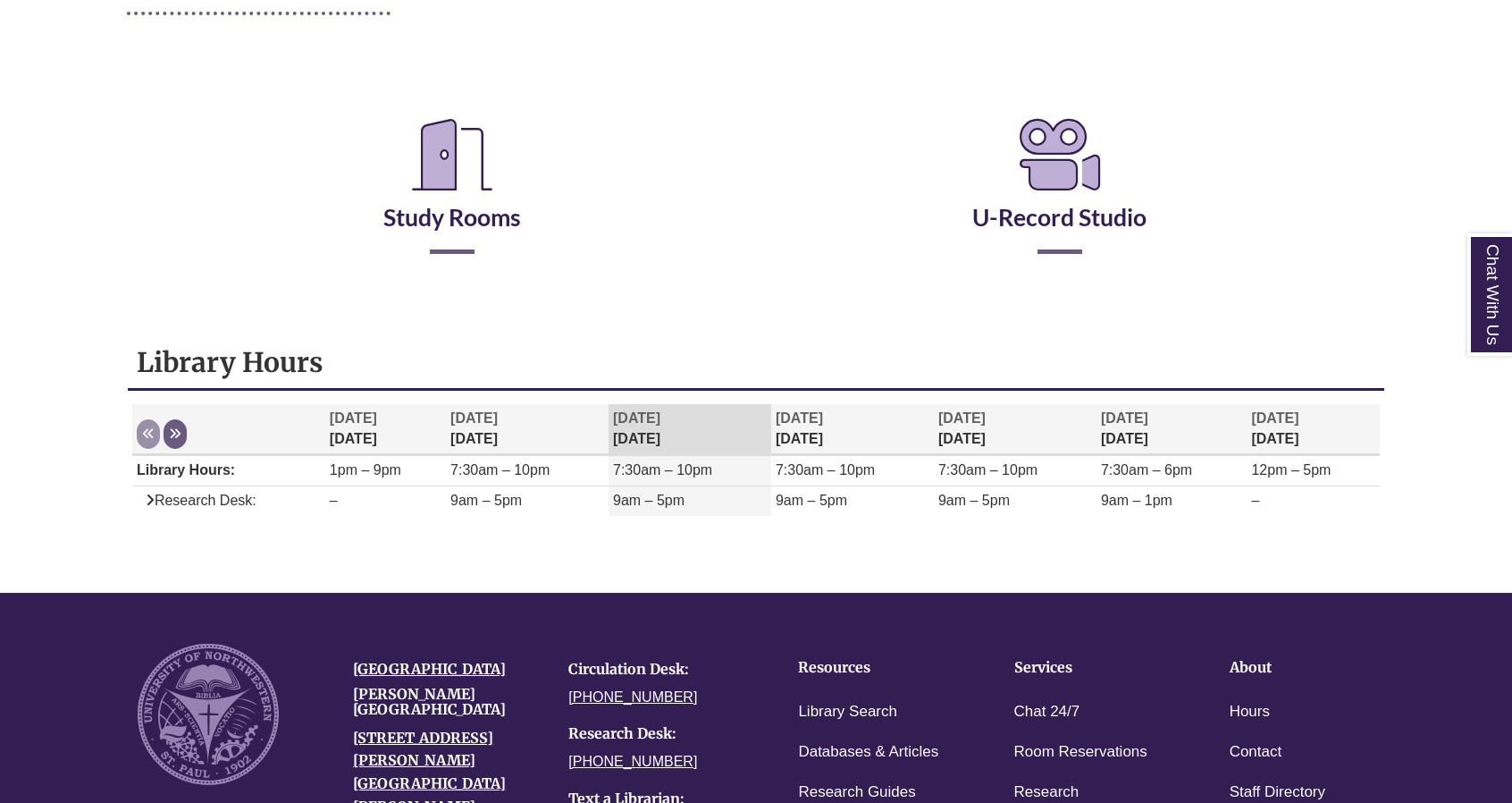
scroll to position [284, 0]
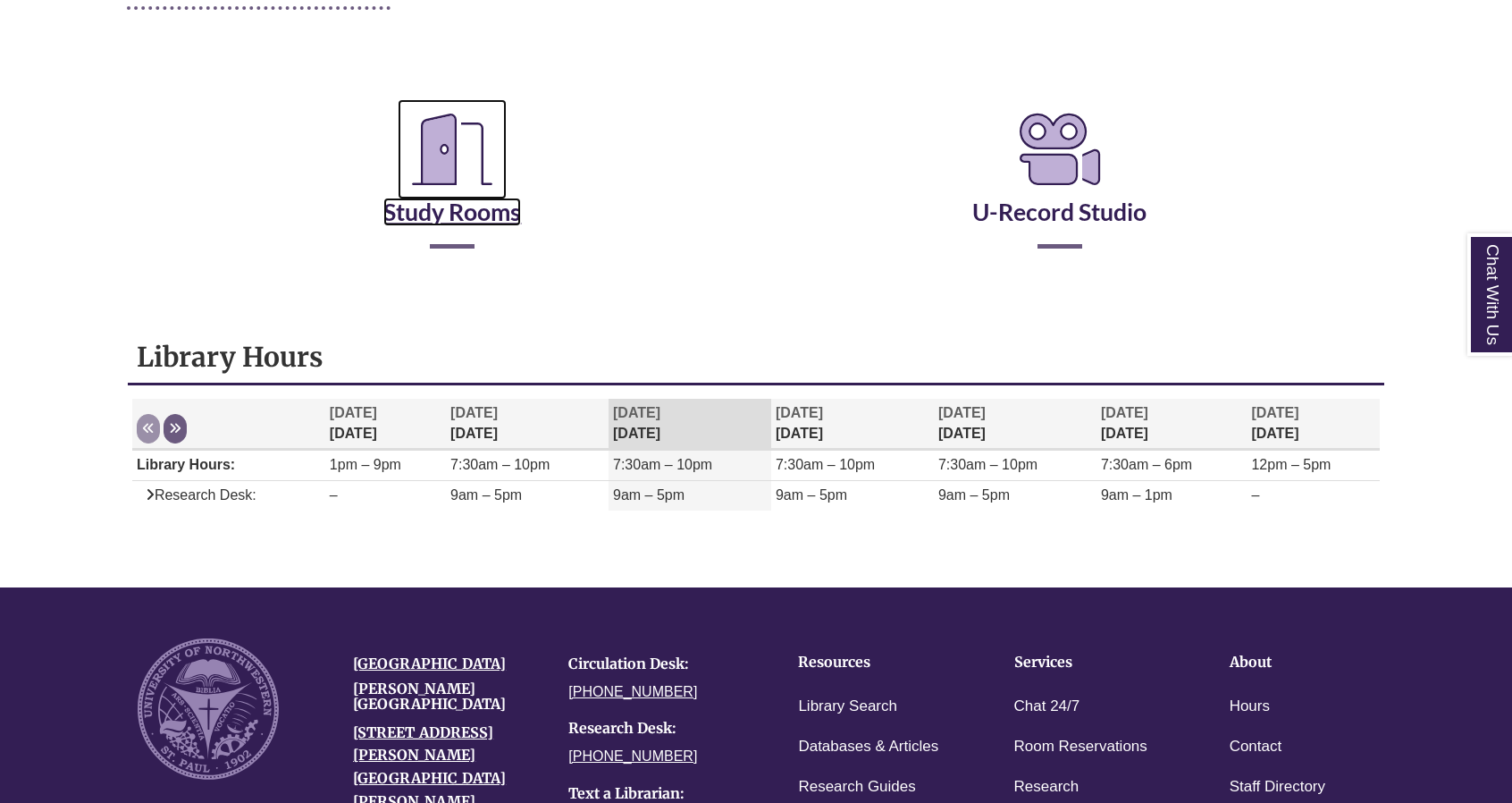
click at [457, 218] on link "Study Rooms" at bounding box center [452, 189] width 138 height 73
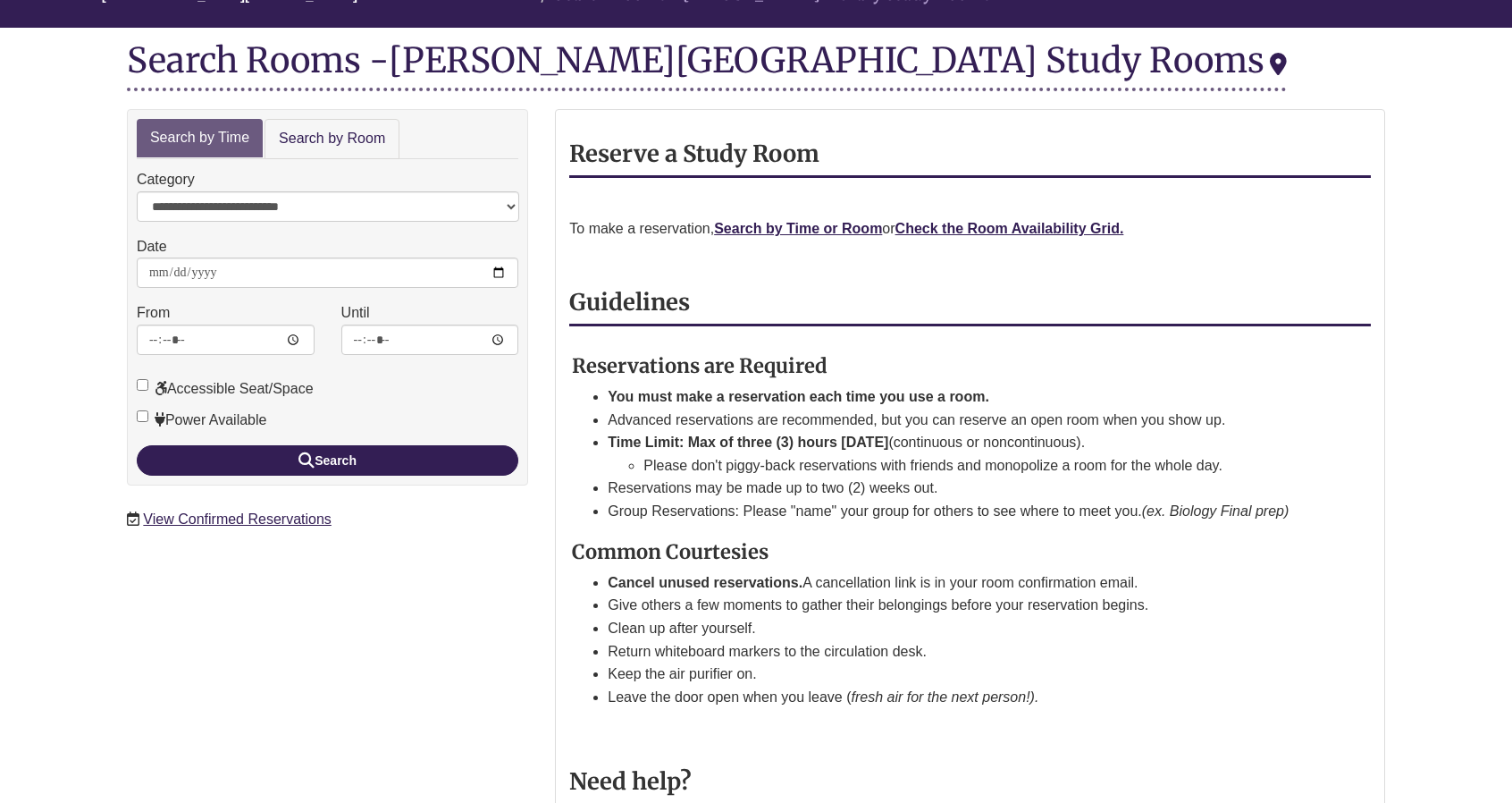
scroll to position [190, 0]
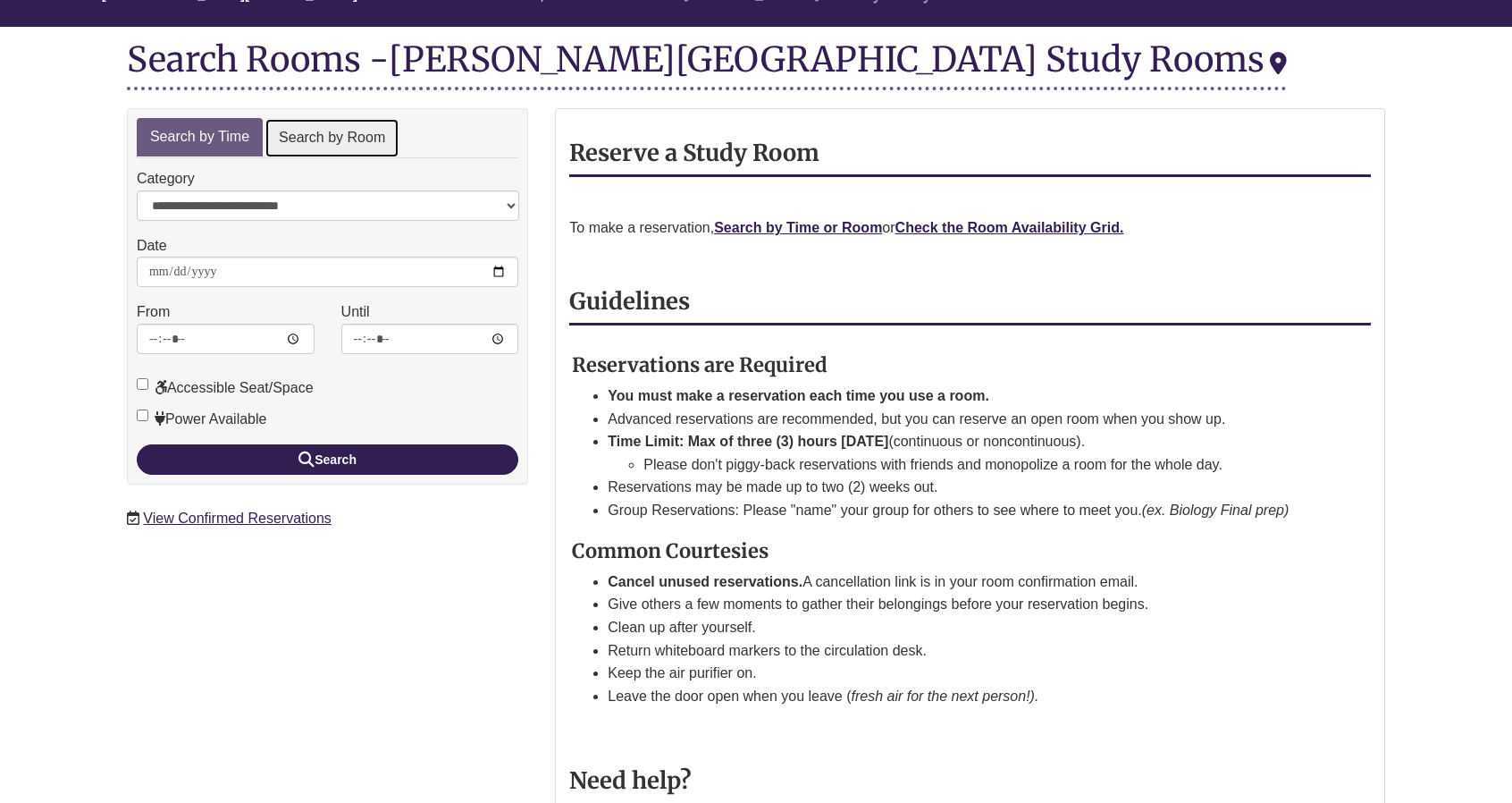
click at [317, 140] on link "Search by Room" at bounding box center [332, 138] width 135 height 41
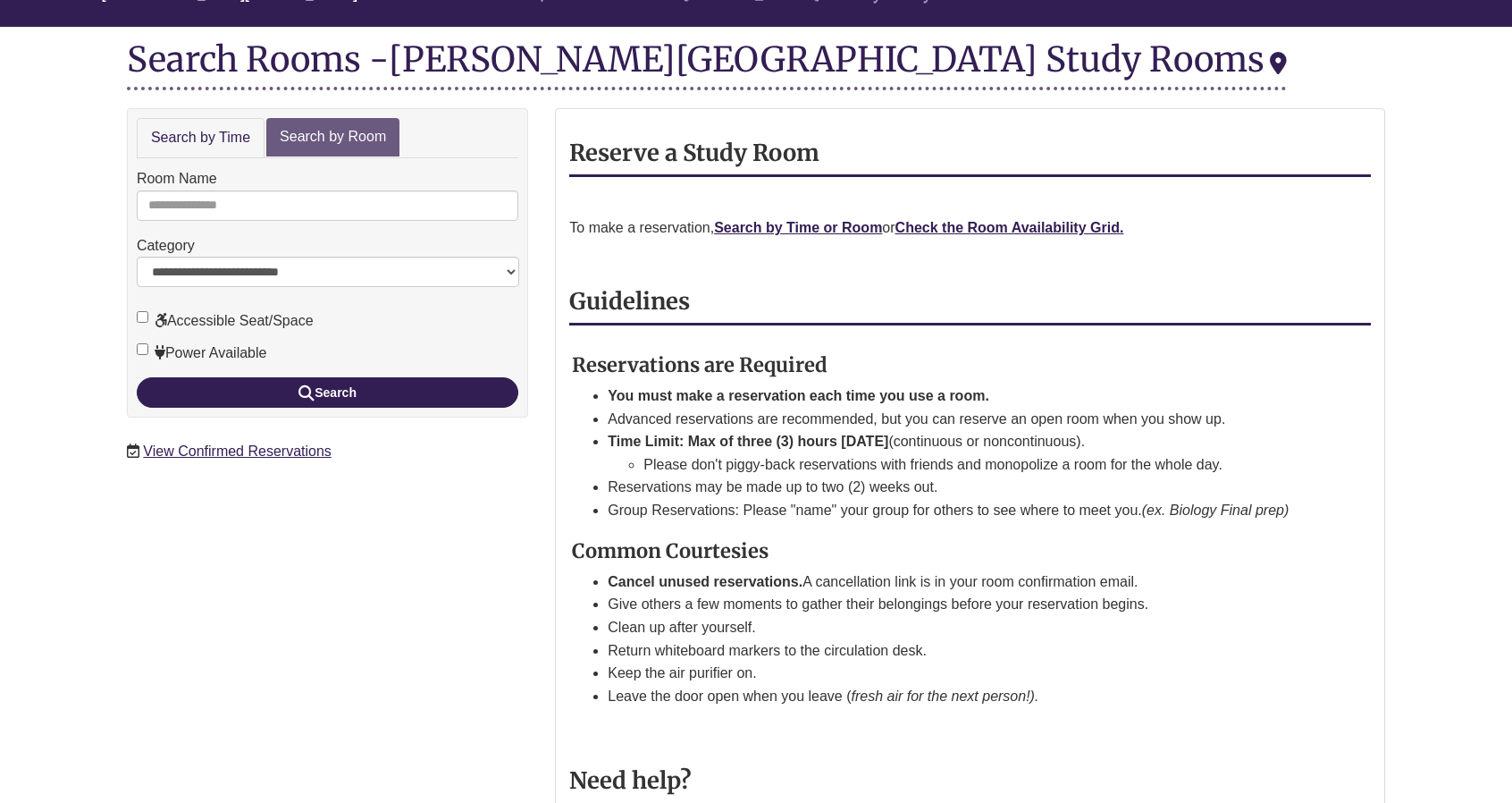
click at [300, 185] on div "Room Name" at bounding box center [328, 194] width 382 height 54
click at [302, 201] on input "Room Name" at bounding box center [328, 205] width 382 height 31
type input "*"
click at [137, 377] on button "Search" at bounding box center [328, 392] width 382 height 31
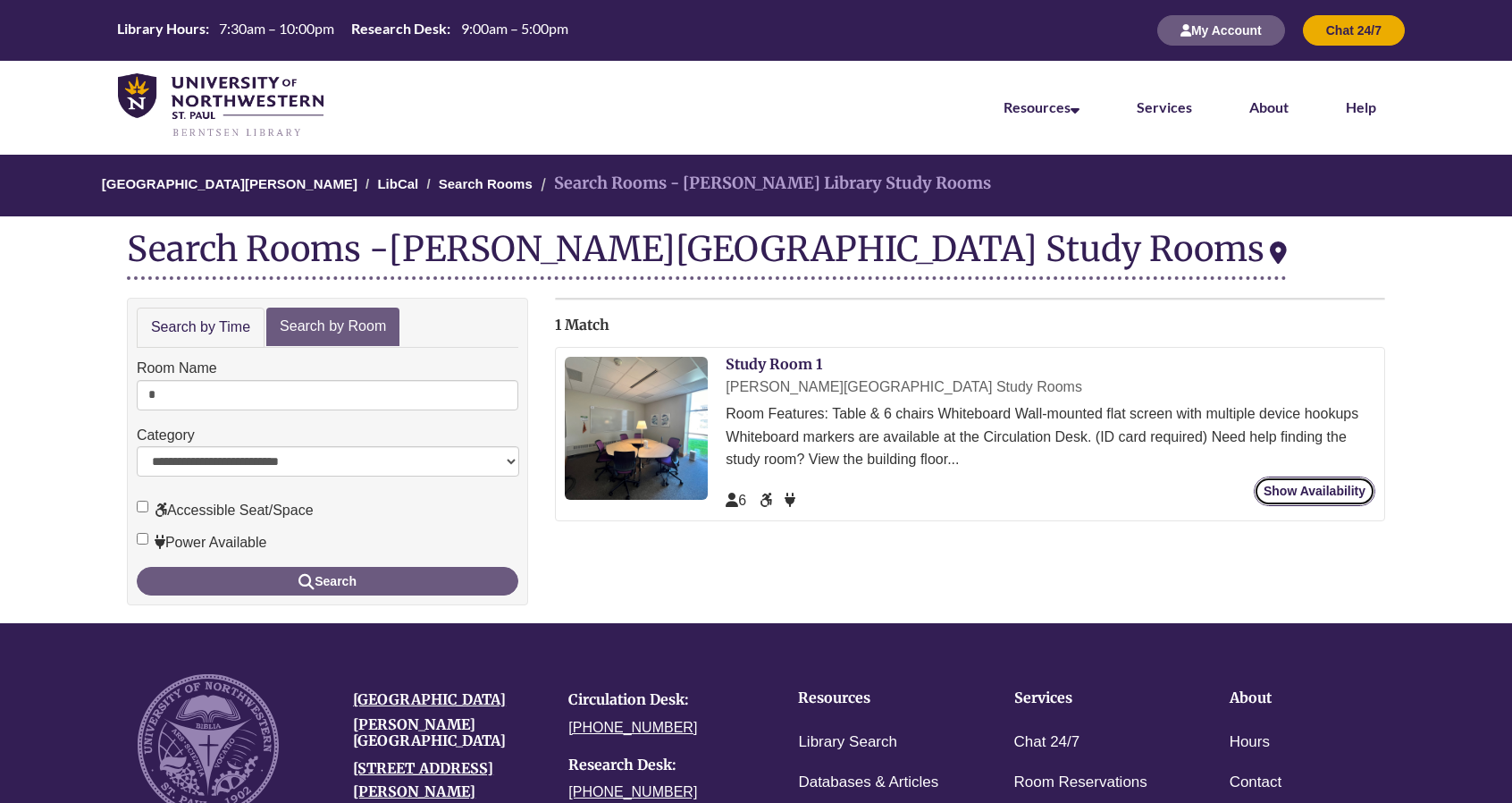
click at [1323, 498] on link "Show Availability" at bounding box center [1314, 491] width 122 height 30
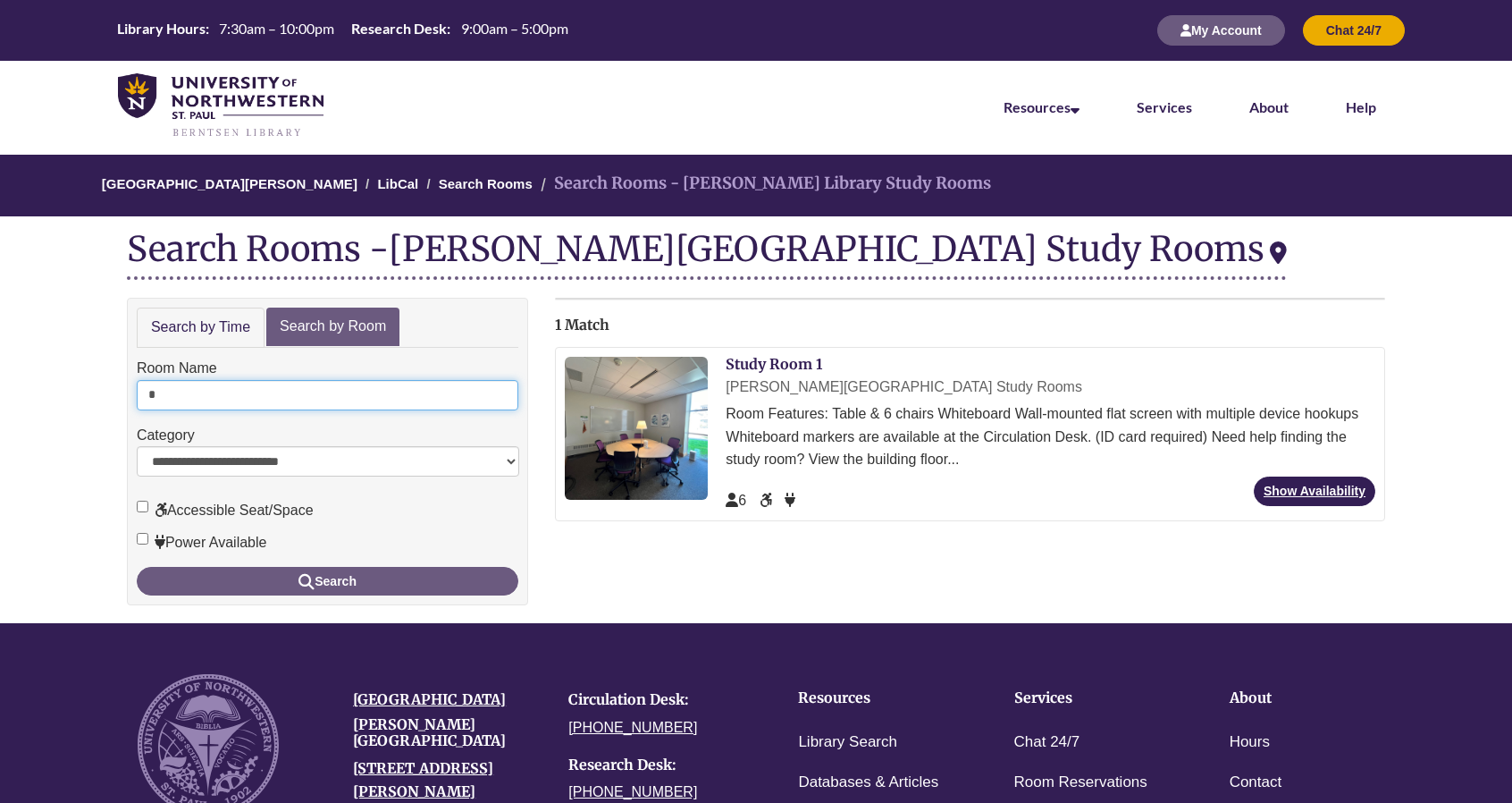
click at [196, 389] on input "*" at bounding box center [328, 395] width 382 height 31
type input "*"
click at [137, 567] on button "Search" at bounding box center [328, 582] width 382 height 29
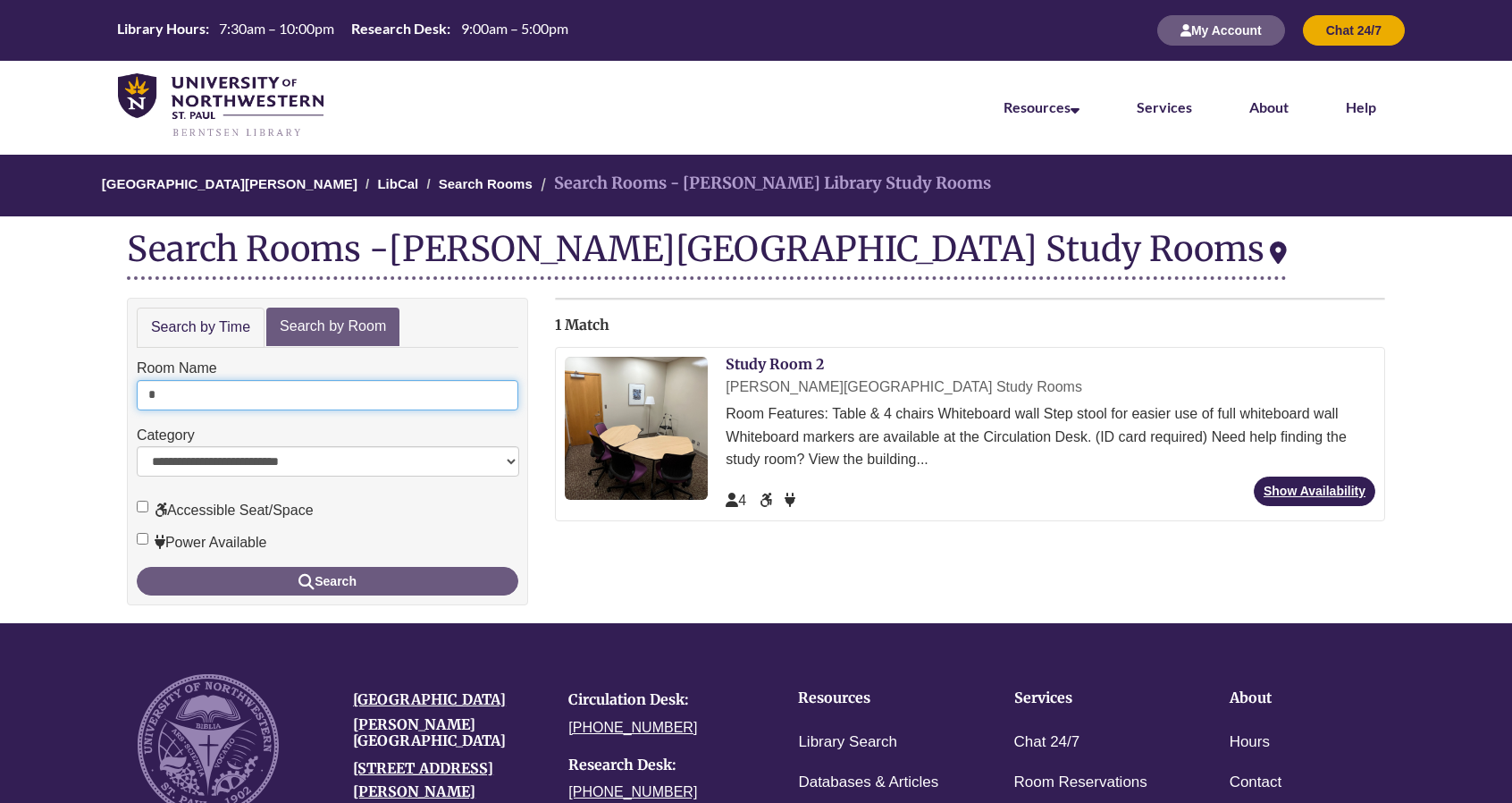
click at [198, 389] on input "*" at bounding box center [328, 395] width 382 height 31
type input "*"
click at [137, 567] on button "Search" at bounding box center [328, 582] width 382 height 29
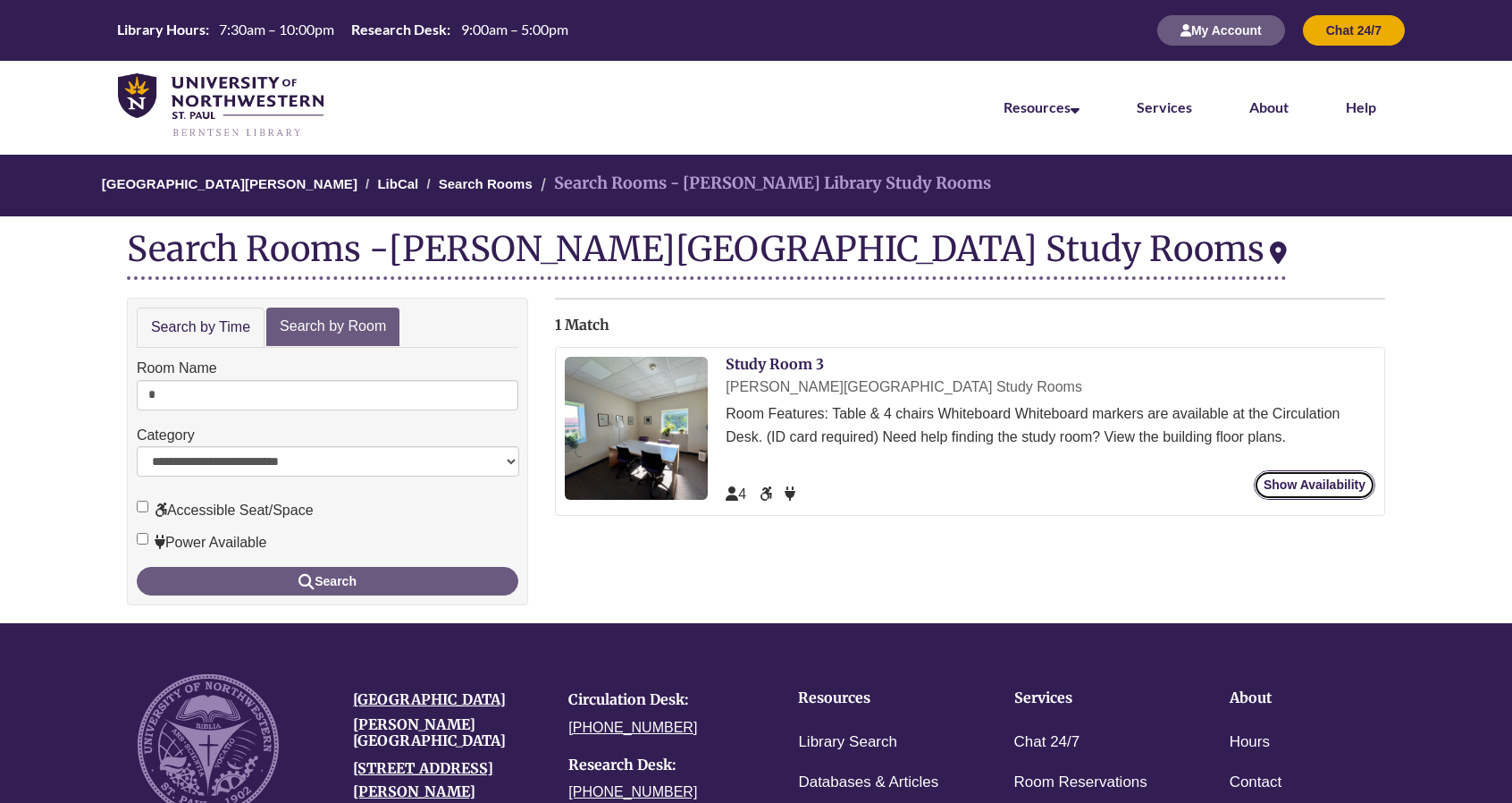
click at [1280, 489] on link "Show Availability" at bounding box center [1314, 484] width 122 height 30
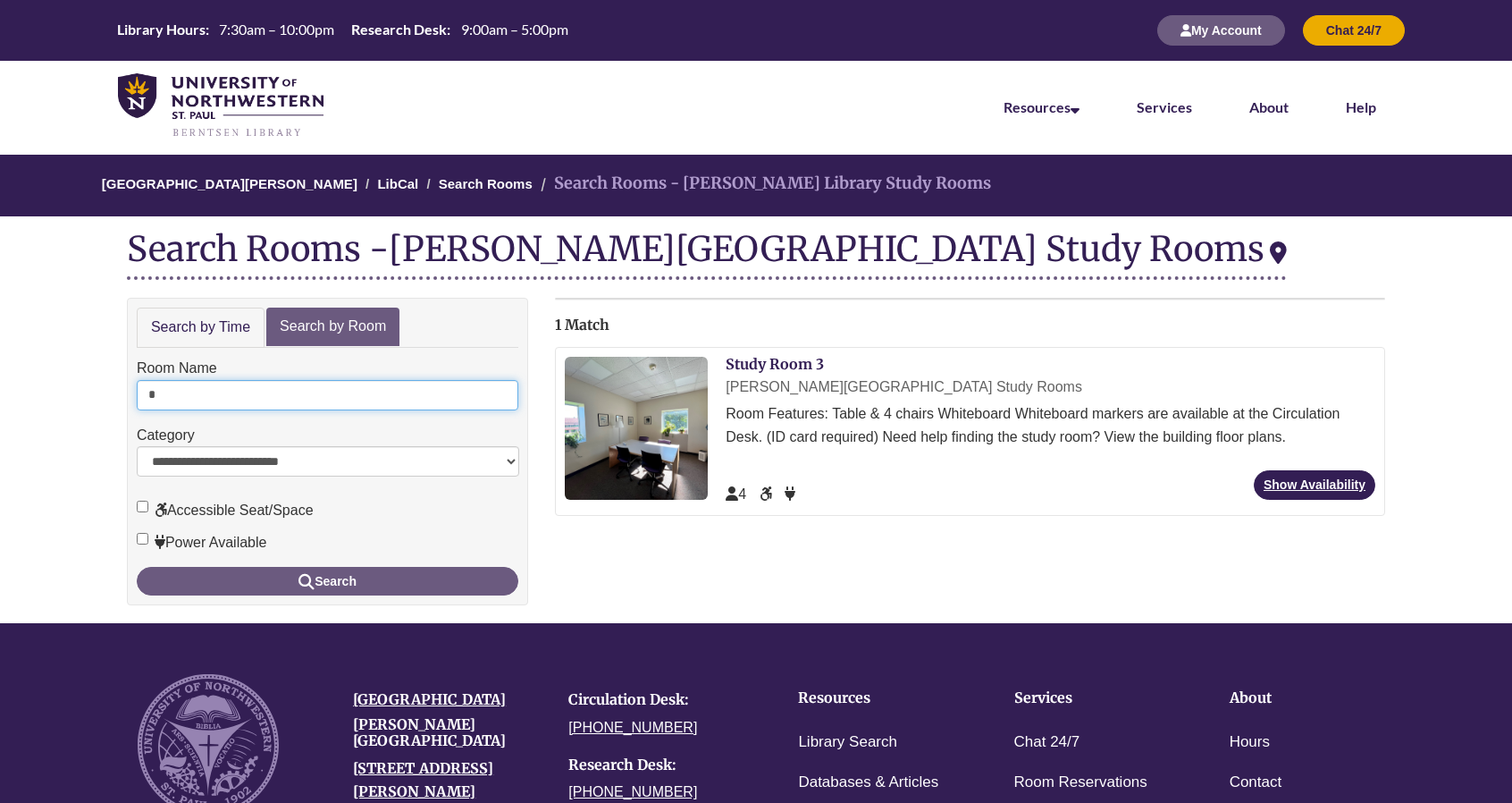
click at [206, 380] on input "*" at bounding box center [328, 395] width 382 height 31
type input "*"
click at [137, 567] on button "Search" at bounding box center [328, 582] width 382 height 29
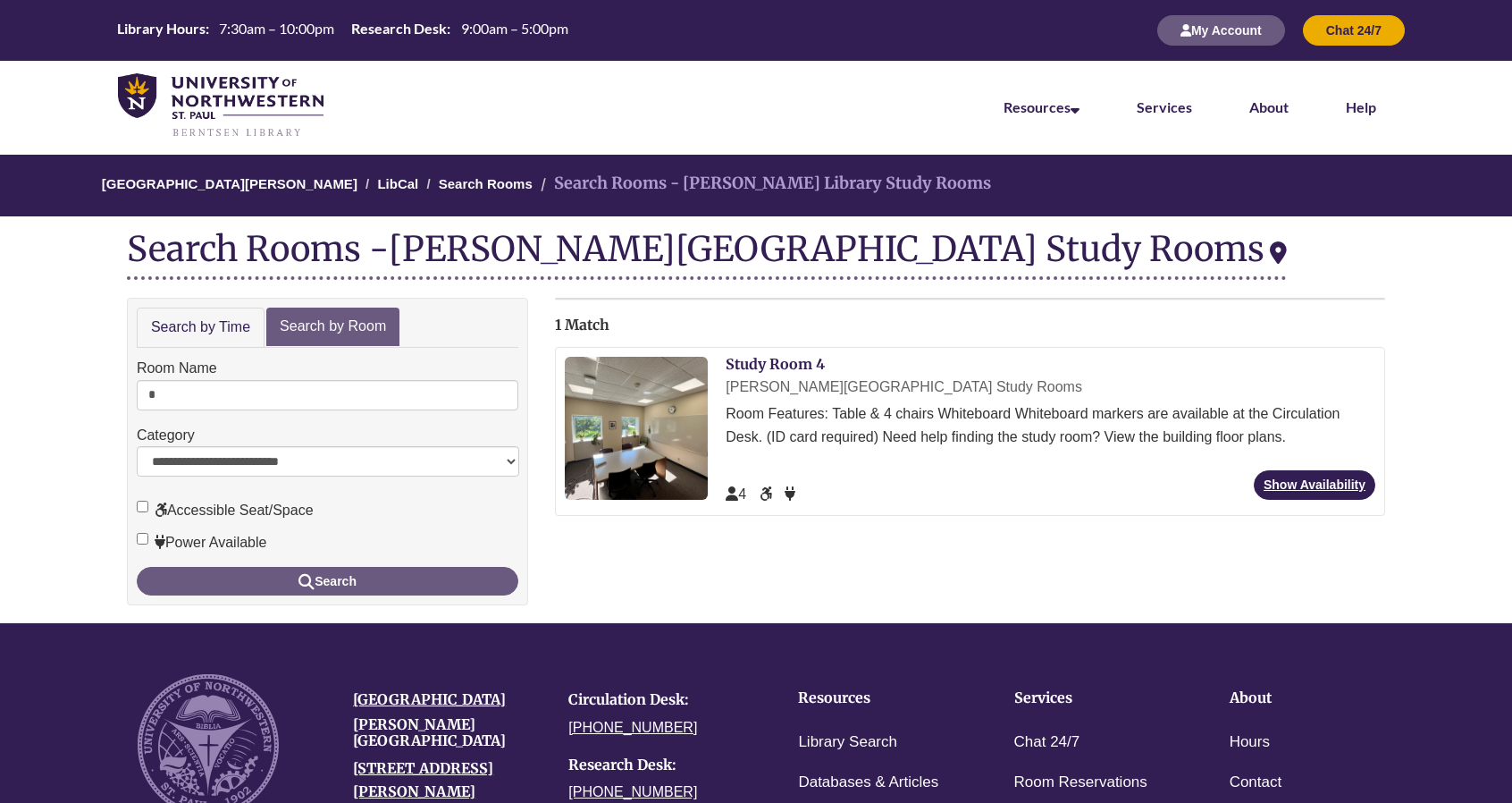
click at [1256, 501] on div "4" at bounding box center [1050, 488] width 650 height 36
click at [1274, 485] on link "Show Availability" at bounding box center [1314, 484] width 122 height 30
click at [277, 391] on input "*" at bounding box center [328, 395] width 382 height 31
type input "*"
click at [137, 567] on button "Search" at bounding box center [328, 582] width 382 height 29
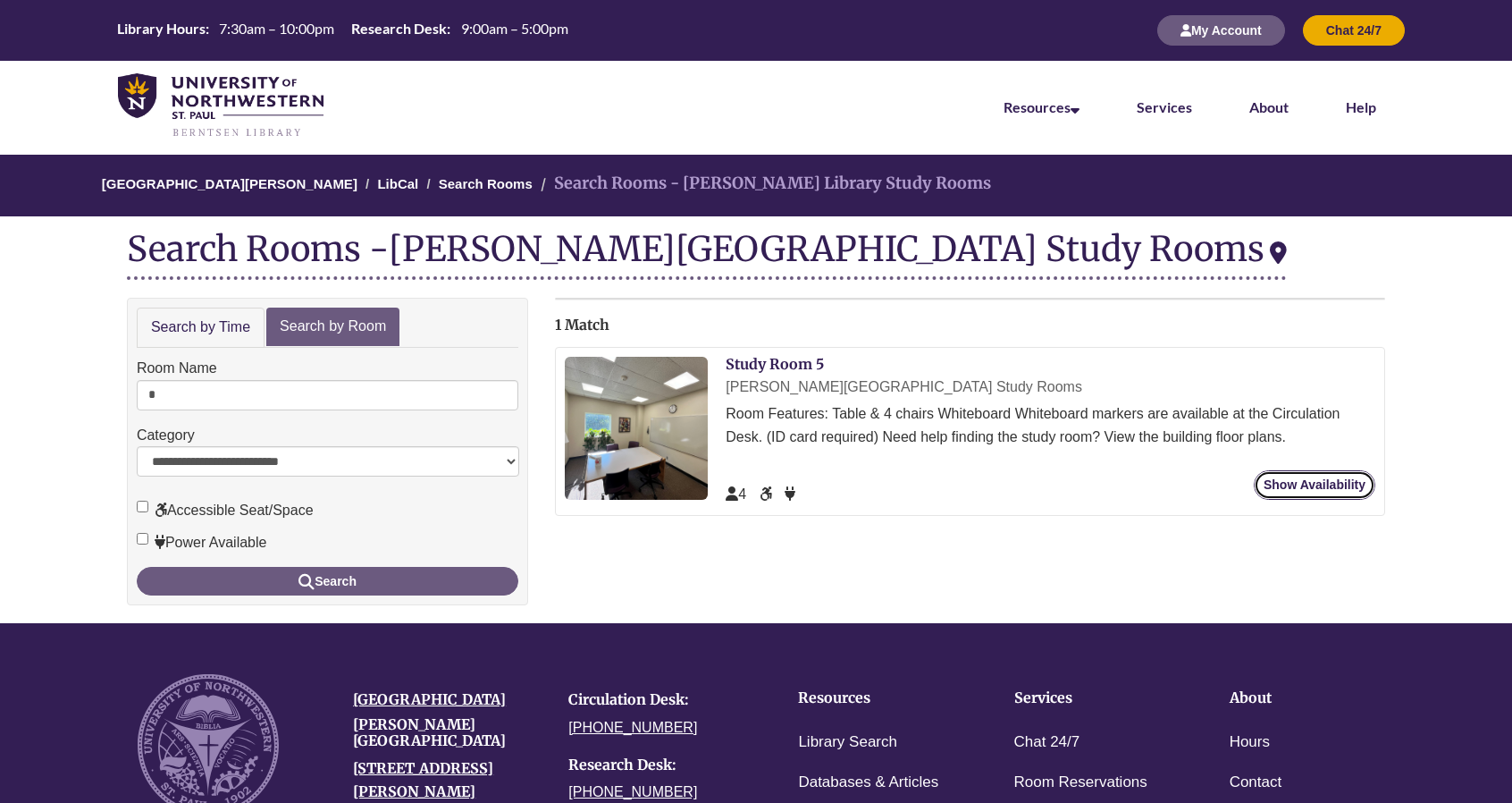
click at [1284, 473] on link "Show Availability" at bounding box center [1314, 484] width 122 height 30
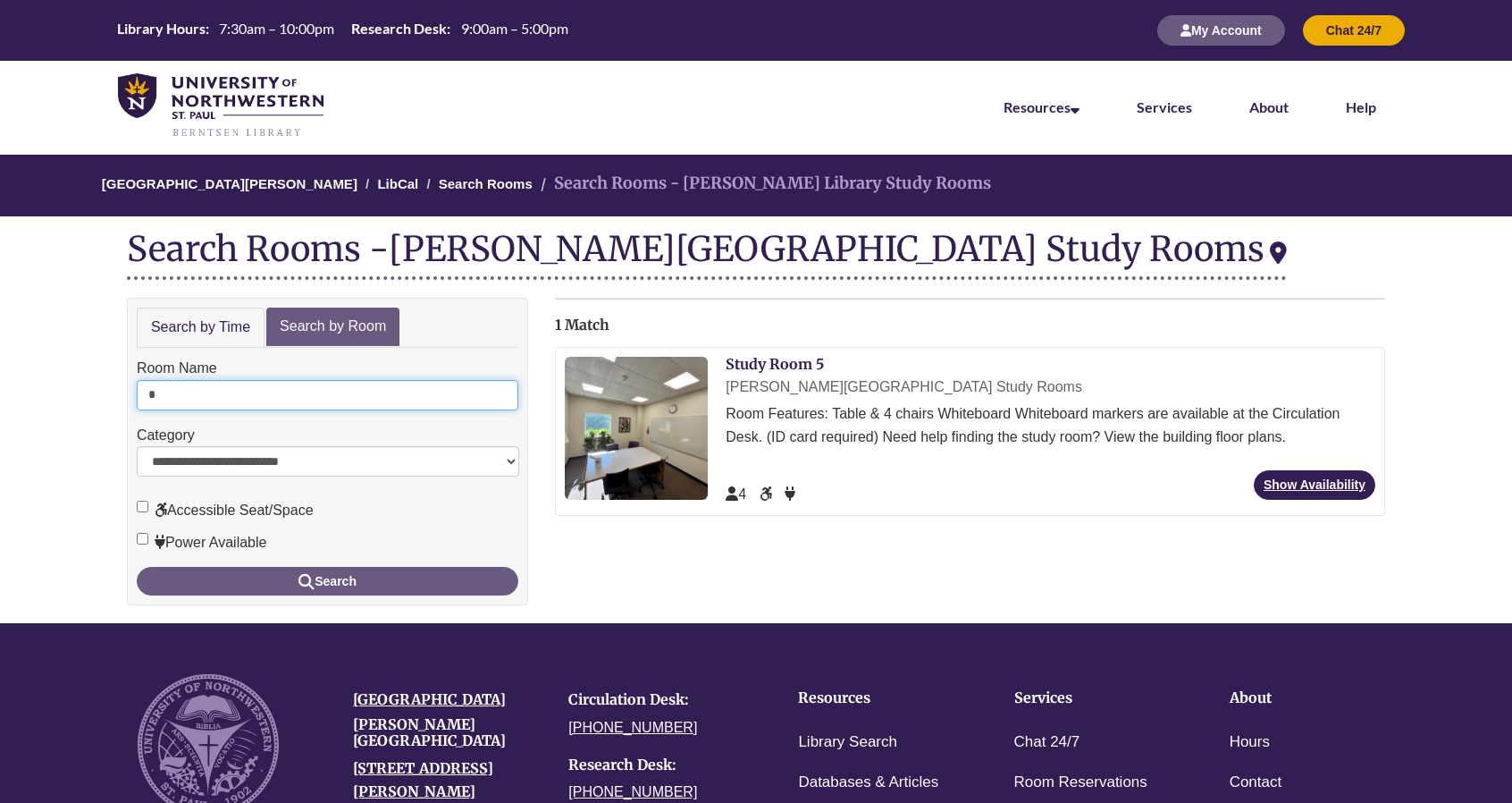
click at [205, 391] on input "*" at bounding box center [328, 395] width 382 height 31
type input "*"
click at [137, 567] on button "Search" at bounding box center [328, 582] width 382 height 29
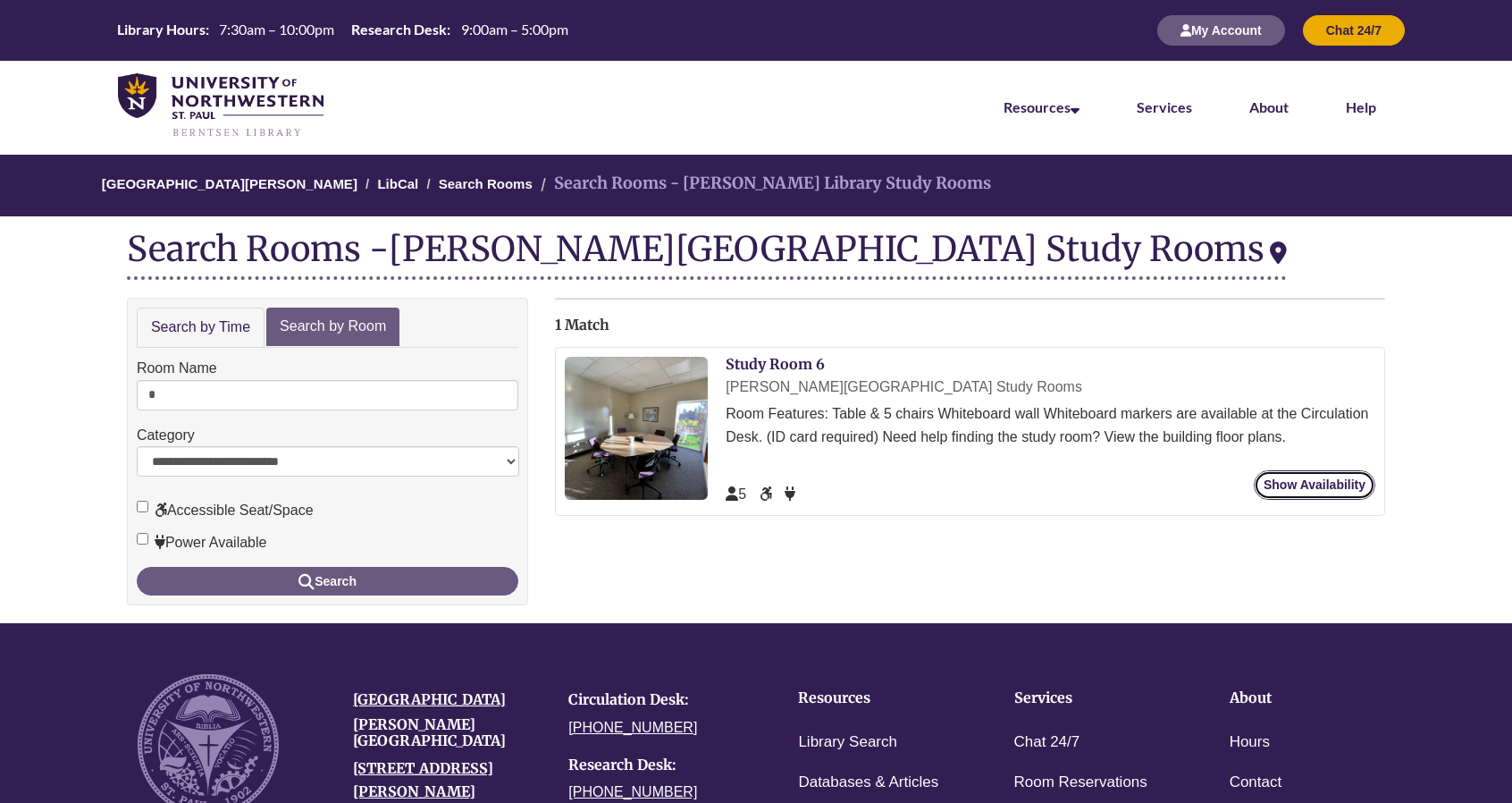
click at [1338, 491] on link "Show Availability" at bounding box center [1314, 484] width 122 height 30
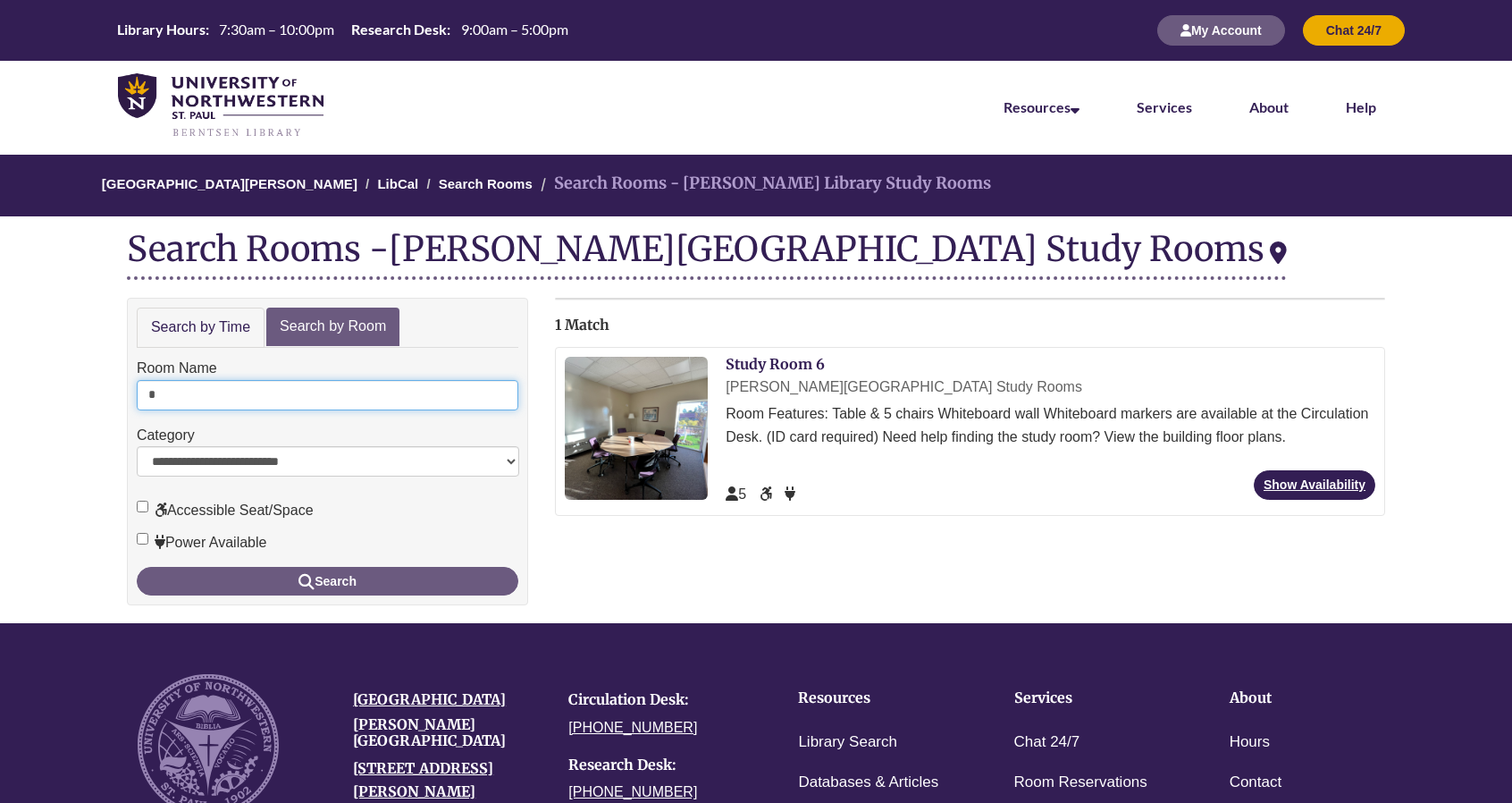
click at [183, 400] on input "*" at bounding box center [328, 395] width 382 height 31
type input "*"
click at [137, 567] on button "Search" at bounding box center [328, 582] width 382 height 29
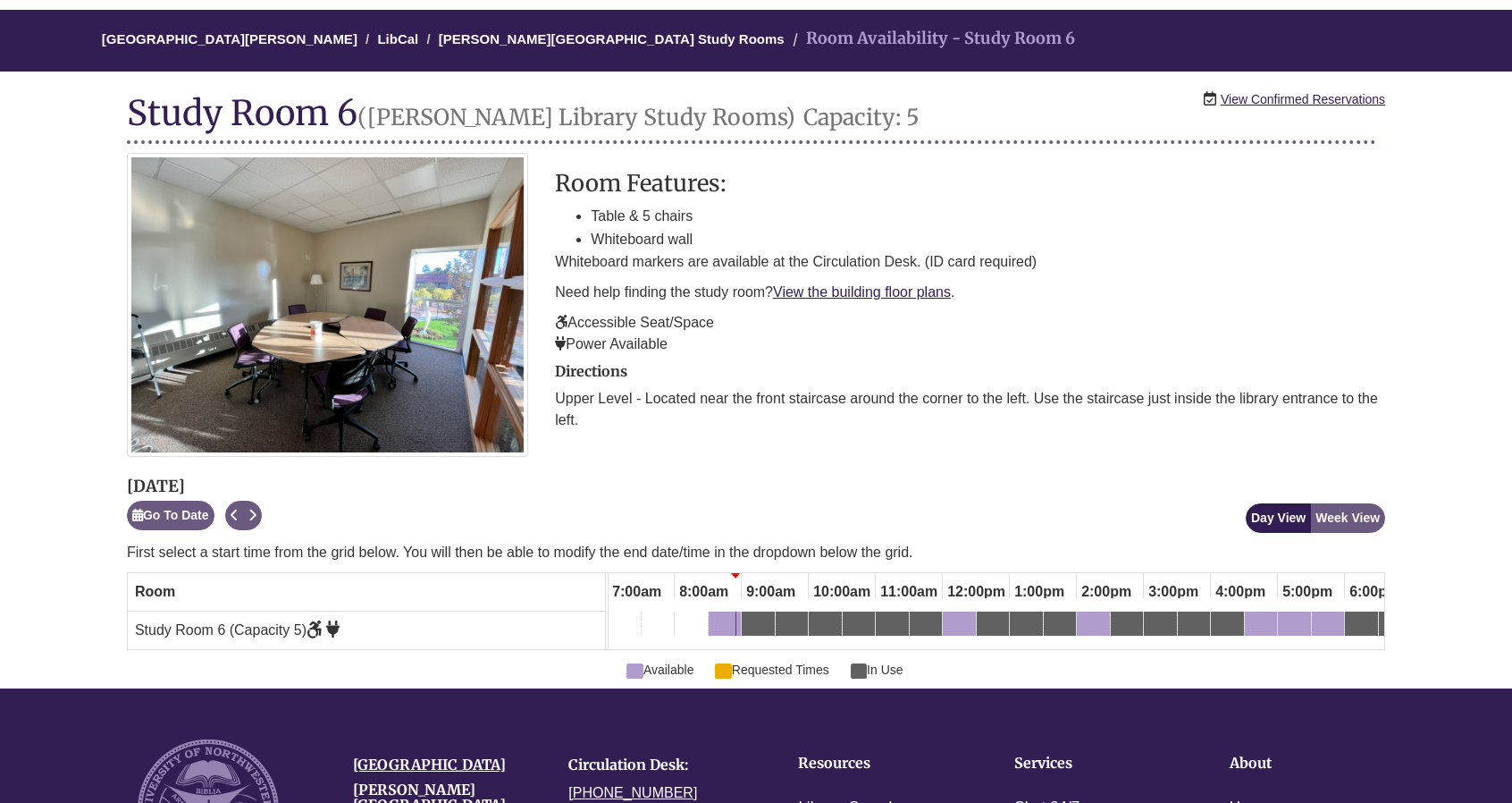
scroll to position [146, 0]
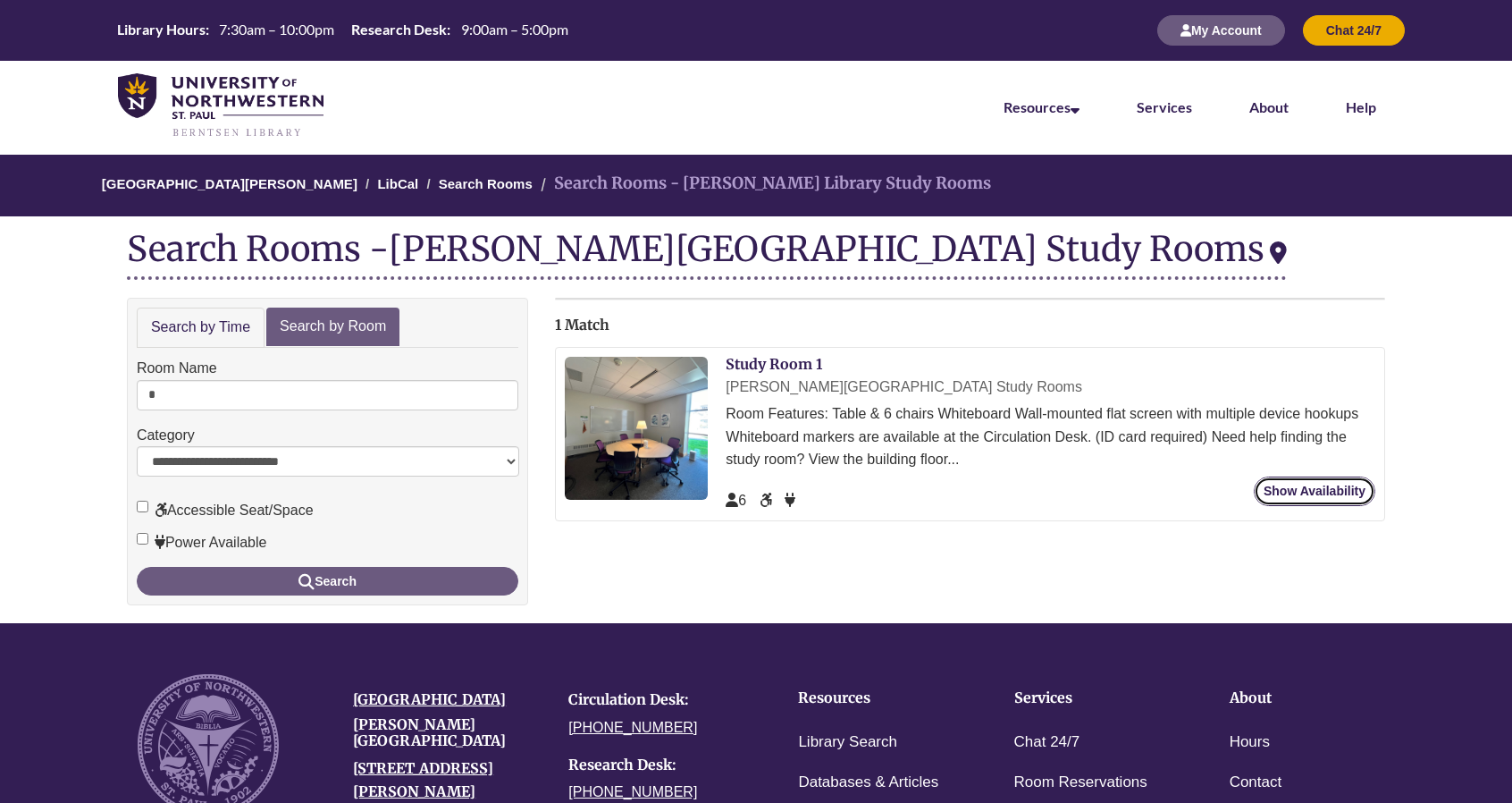
click at [1334, 489] on link "Show Availability" at bounding box center [1314, 491] width 122 height 30
